Goal: Task Accomplishment & Management: Manage account settings

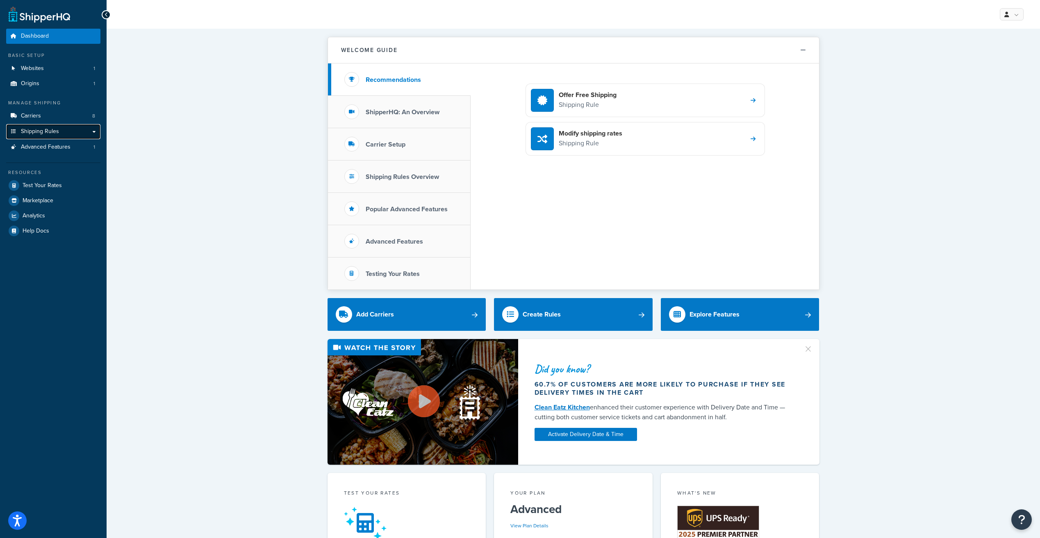
click at [80, 127] on link "Shipping Rules" at bounding box center [53, 131] width 94 height 15
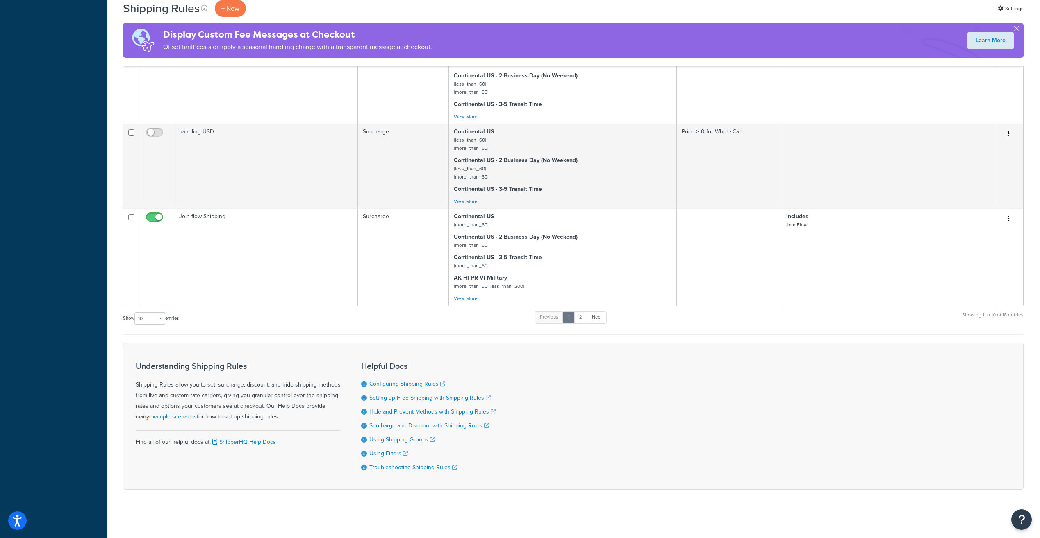
scroll to position [480, 0]
click at [586, 313] on link "2" at bounding box center [581, 317] width 14 height 12
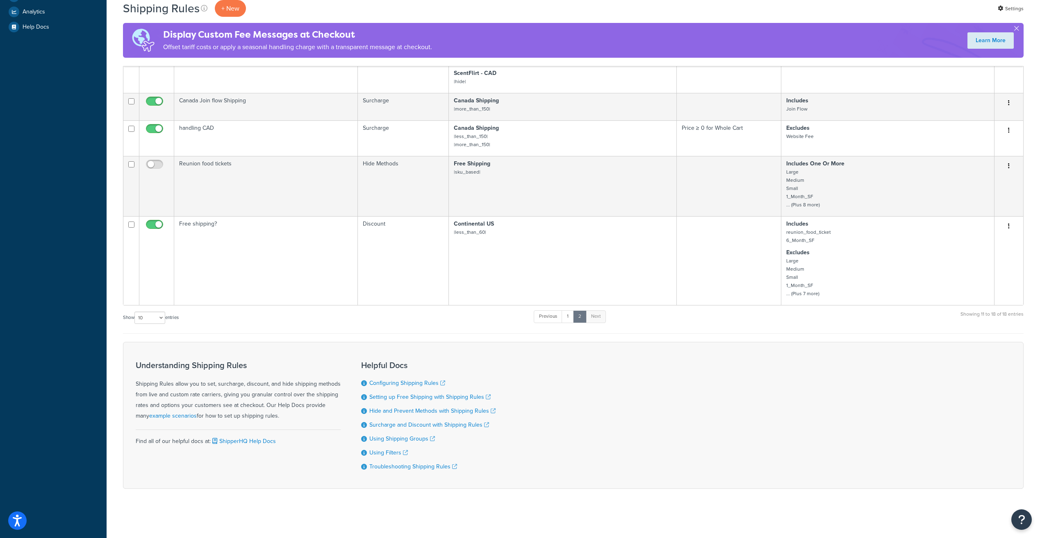
scroll to position [286, 0]
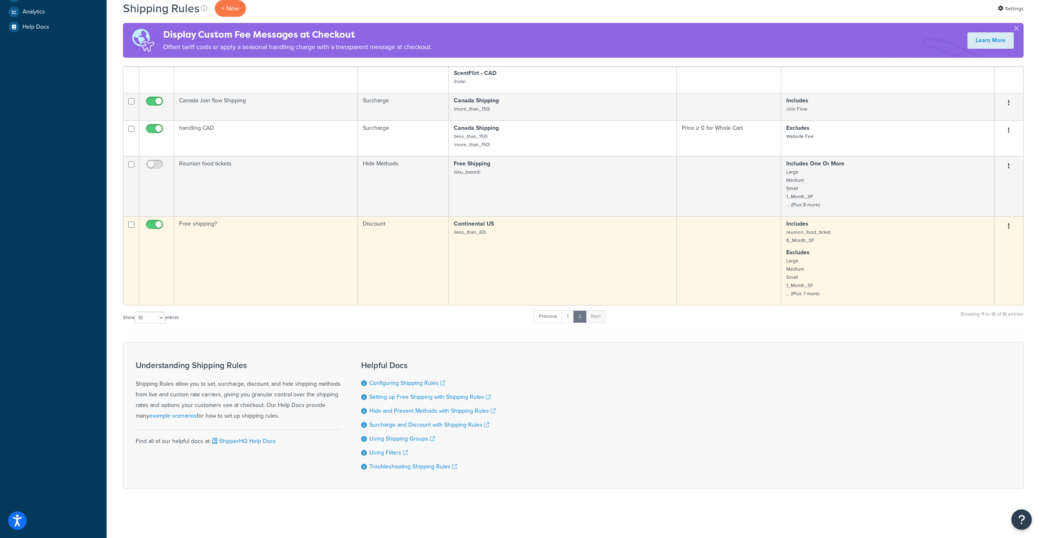
click at [1003, 225] on button "button" at bounding box center [1008, 226] width 11 height 13
click at [992, 238] on link "Edit" at bounding box center [981, 242] width 65 height 17
